Goal: Find specific page/section: Find specific page/section

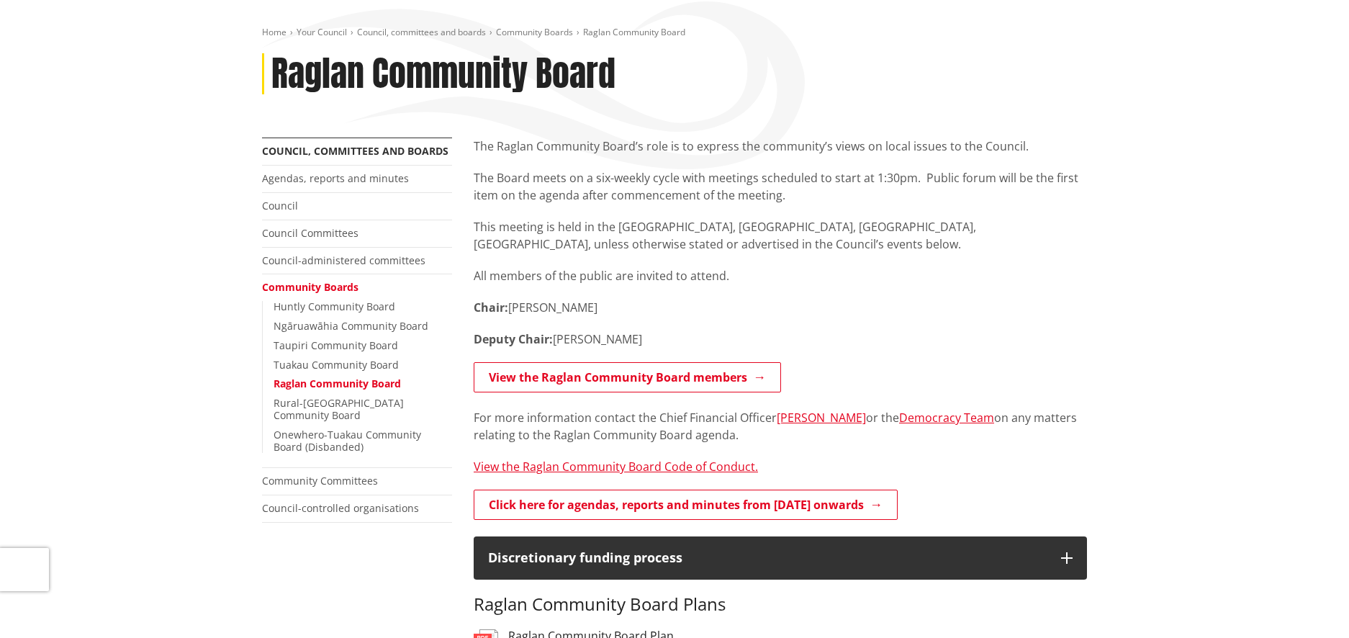
scroll to position [159, 0]
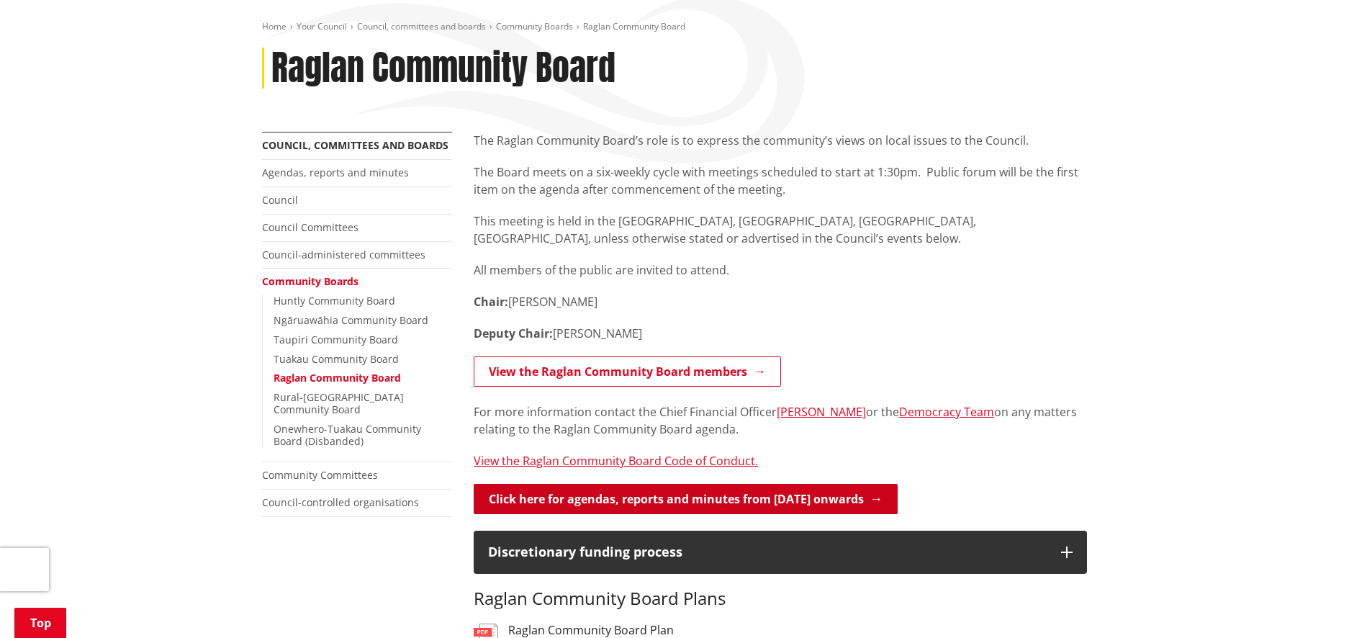
click at [817, 498] on link "Click here for agendas, reports and minutes from May 2024 onwards" at bounding box center [686, 499] width 424 height 30
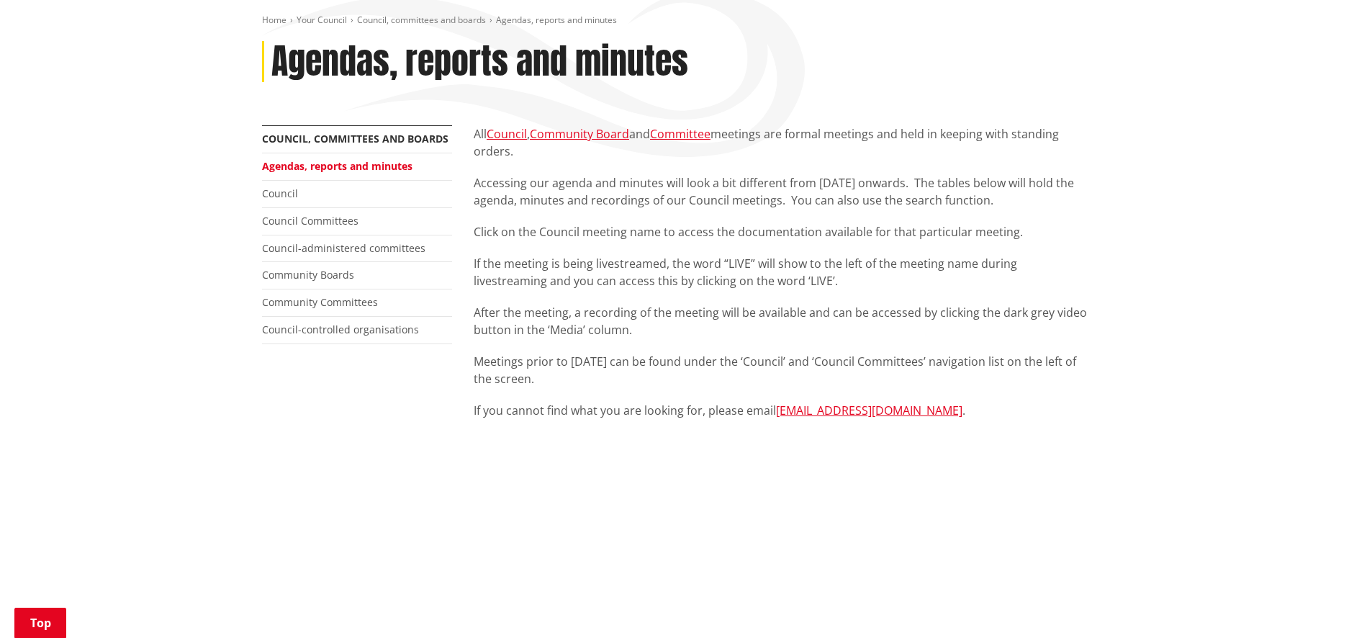
scroll to position [565, 0]
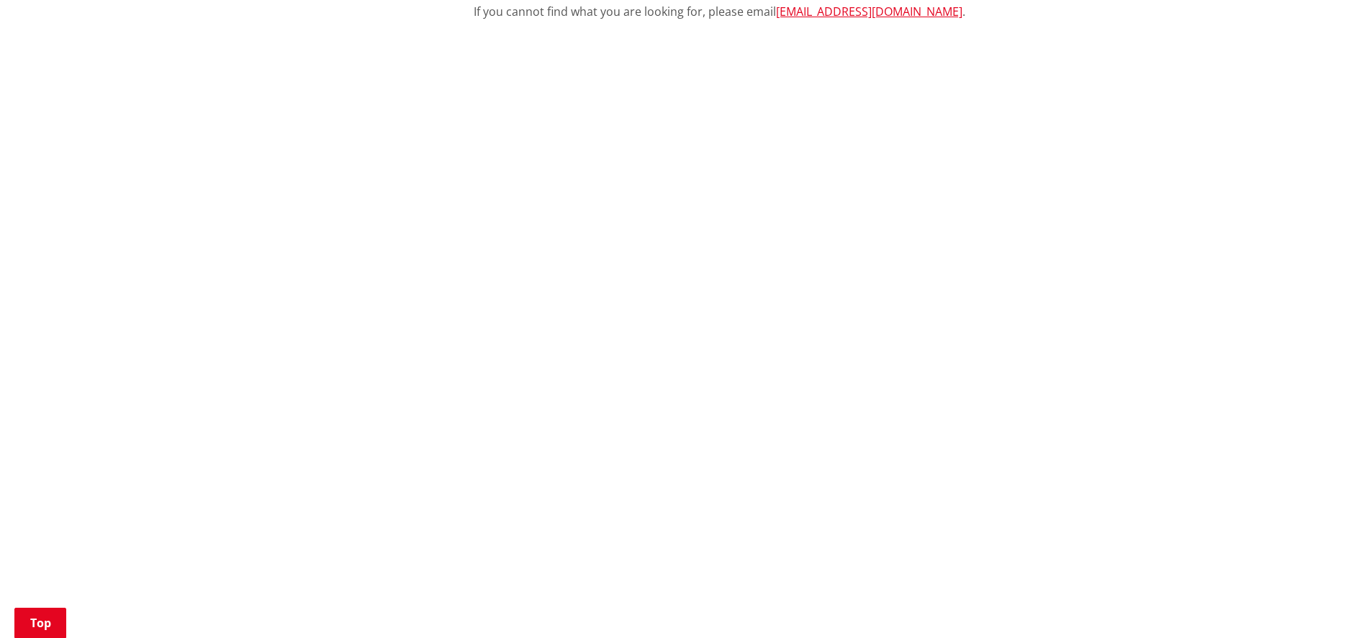
click at [1160, 285] on div "Home Your Council Council, committees and boards Agendas, reports and minutes A…" at bounding box center [674, 557] width 1349 height 1957
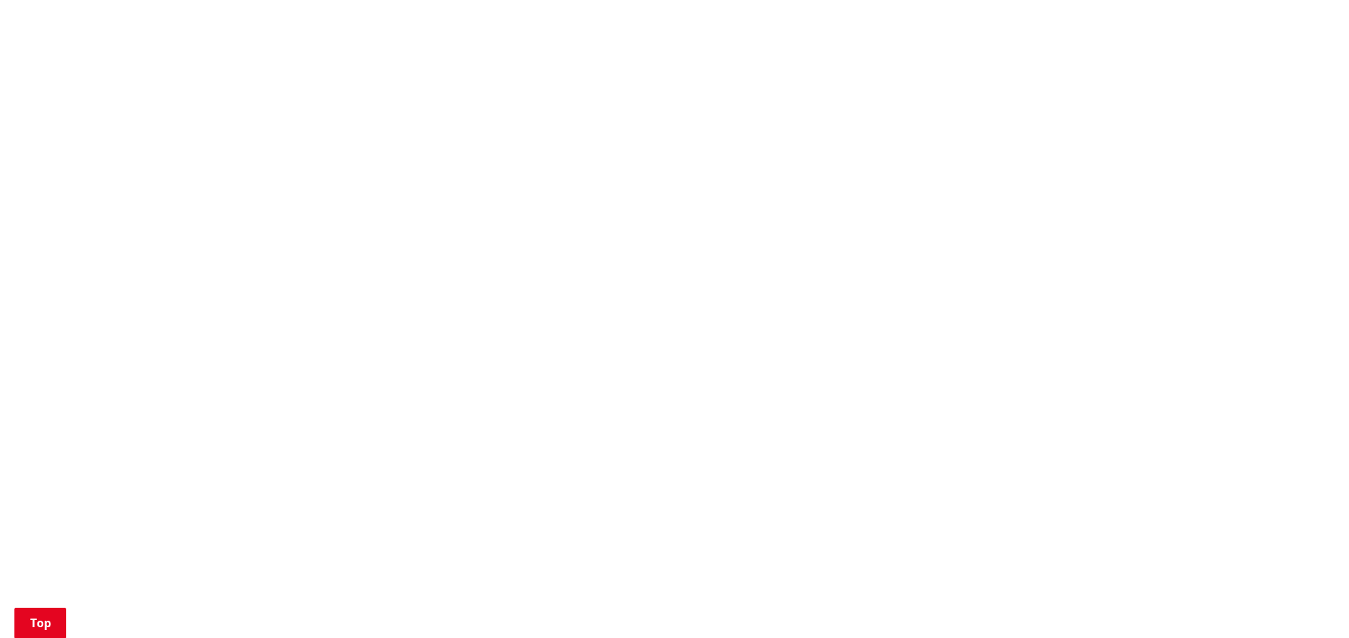
scroll to position [1260, 0]
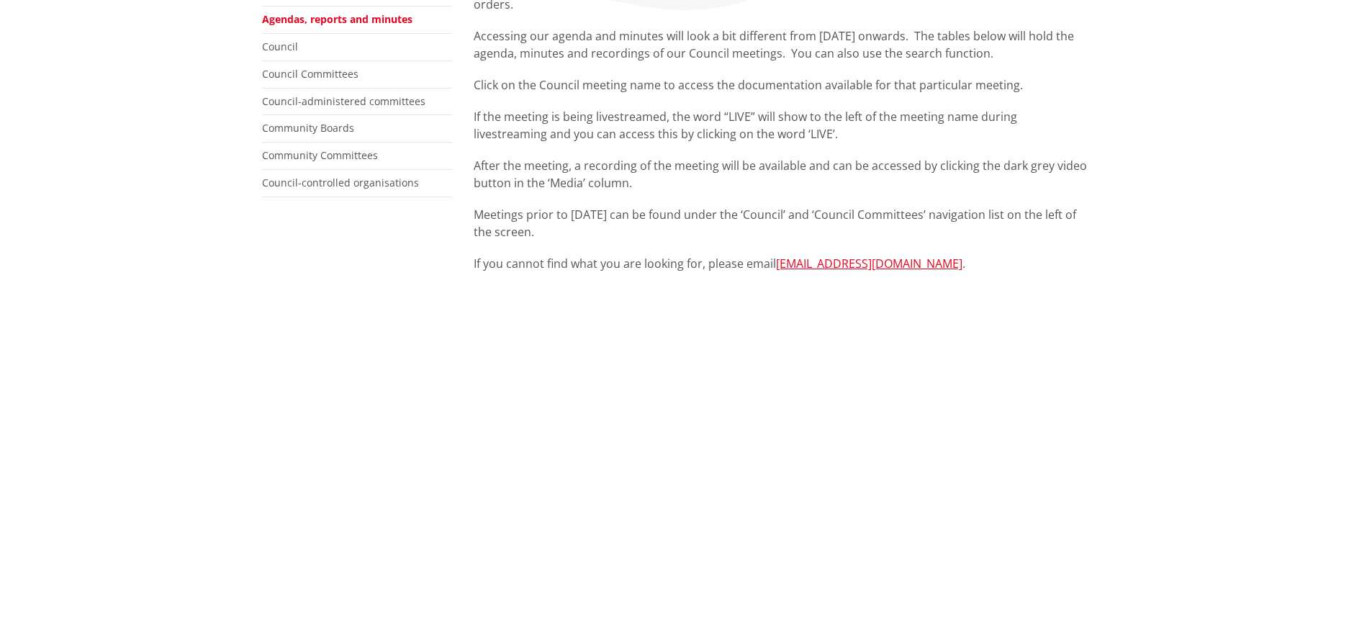
scroll to position [448, 0]
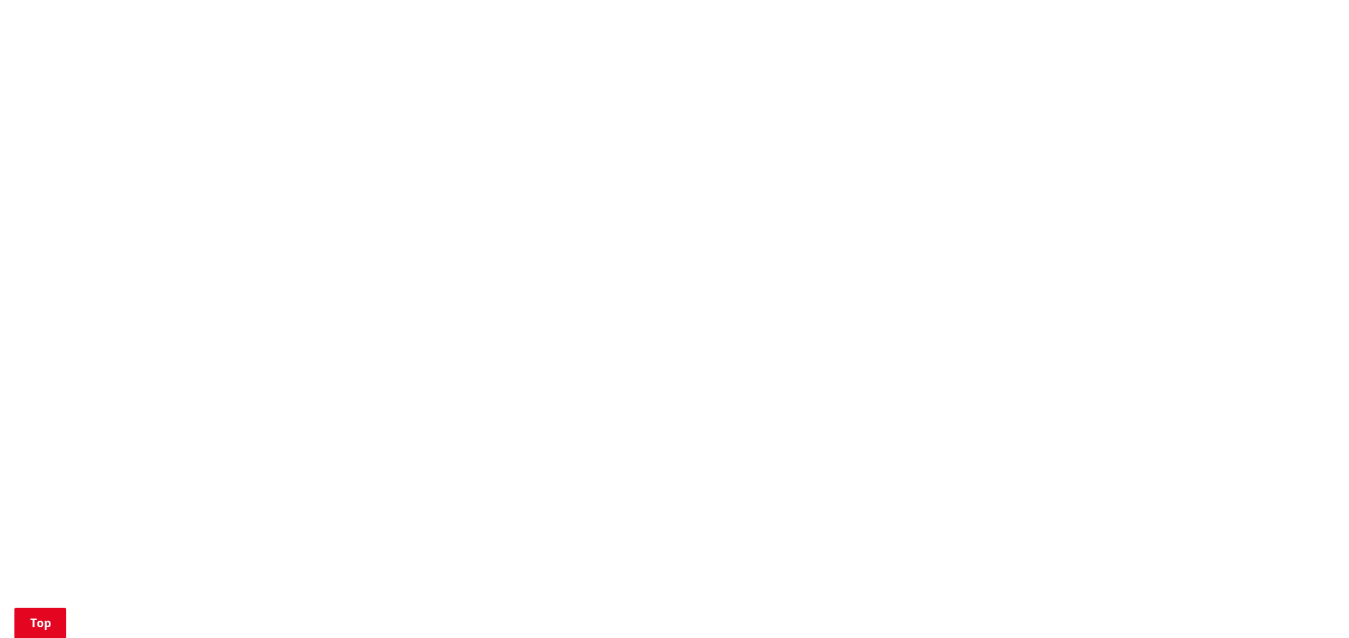
scroll to position [691, 0]
click at [452, 201] on div "More from this section Council, committees and boards Agendas, reports and minu…" at bounding box center [674, 469] width 847 height 1753
